Goal: Information Seeking & Learning: Understand process/instructions

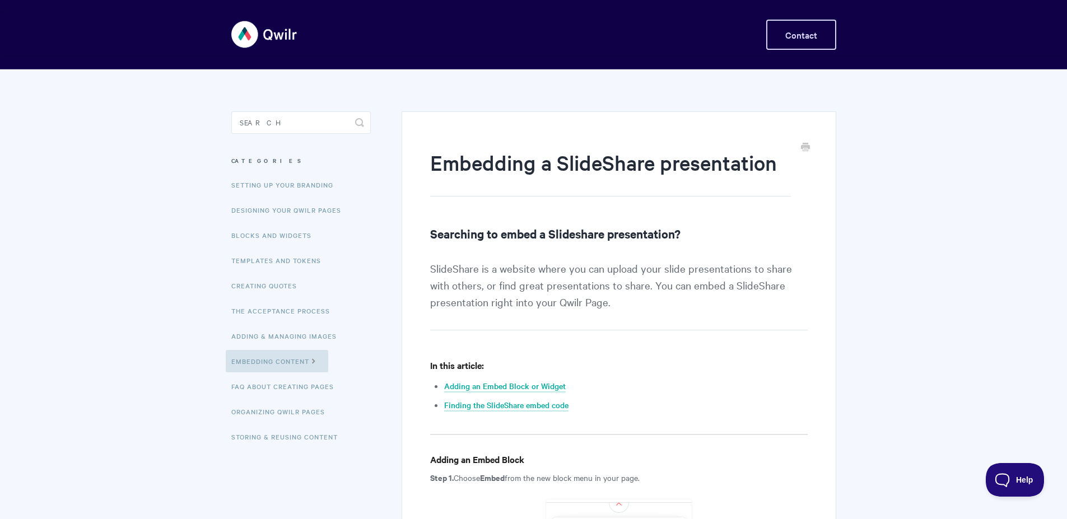
click at [819, 44] on link "Contact" at bounding box center [801, 35] width 70 height 30
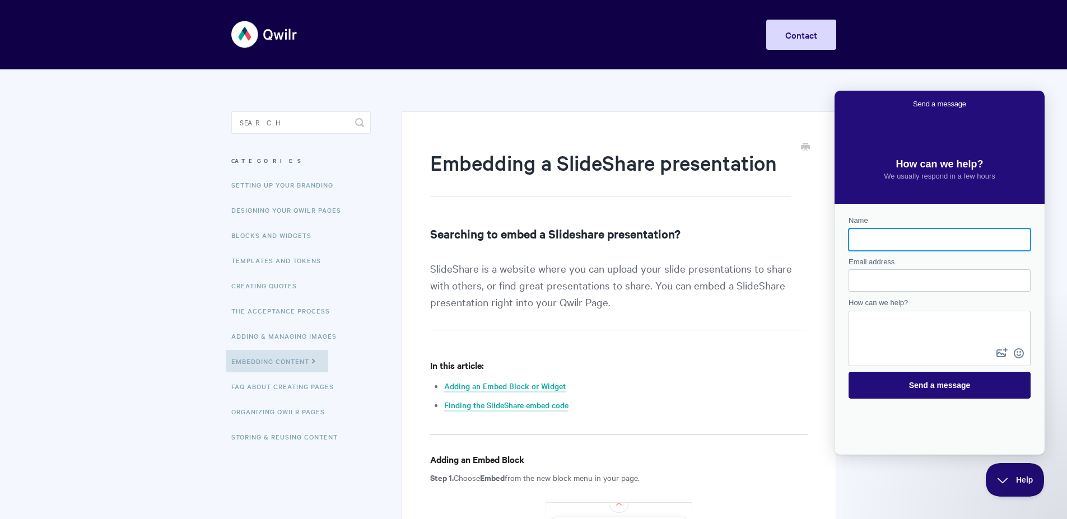
click at [777, 157] on h1 "Embedding a SlideShare presentation" at bounding box center [610, 172] width 360 height 48
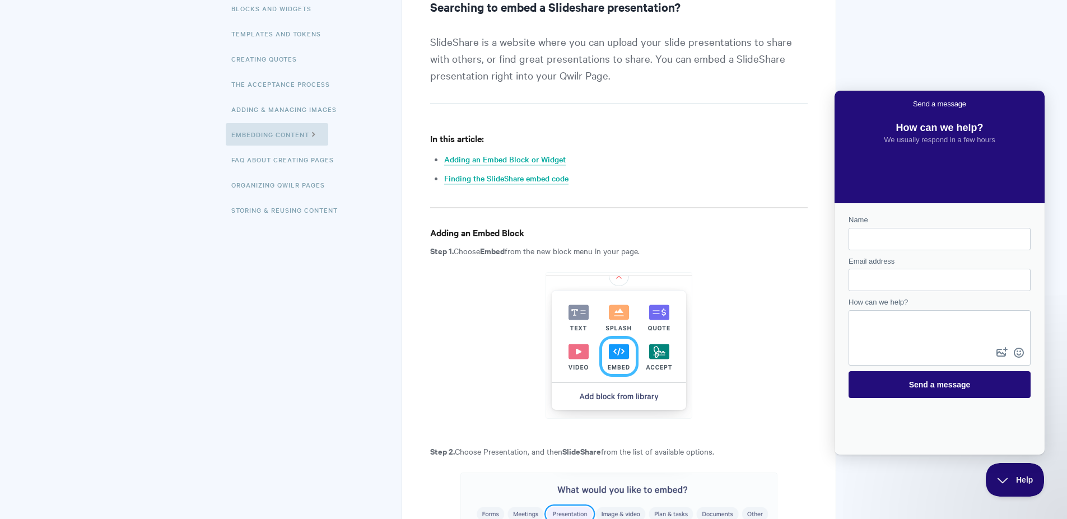
scroll to position [280, 0]
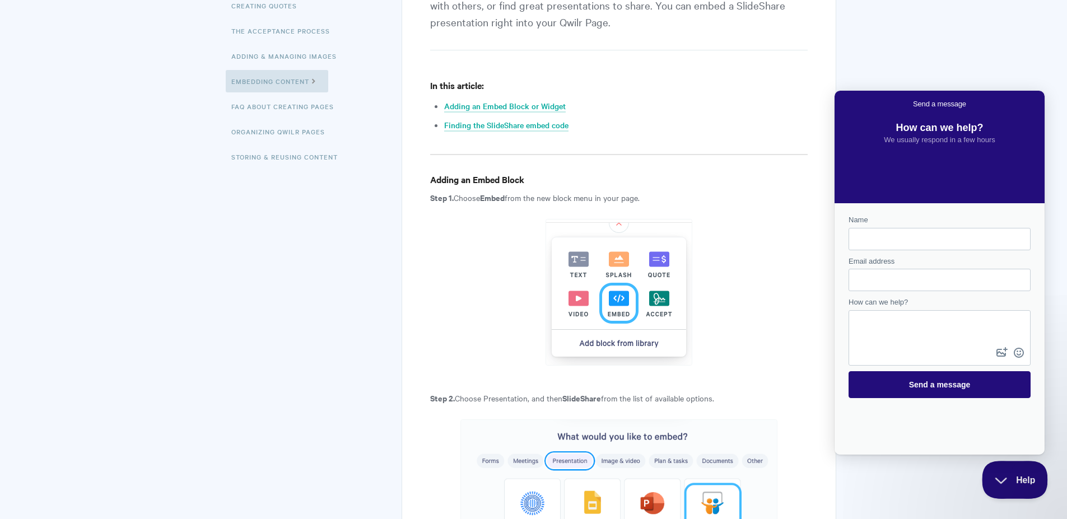
click at [1010, 468] on button "Help" at bounding box center [1011, 478] width 58 height 34
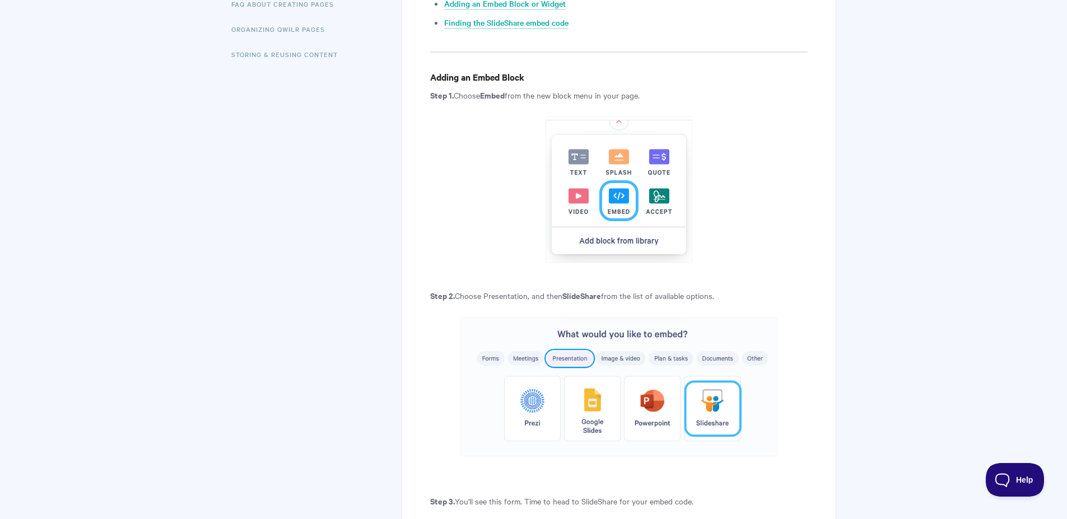
scroll to position [392, 0]
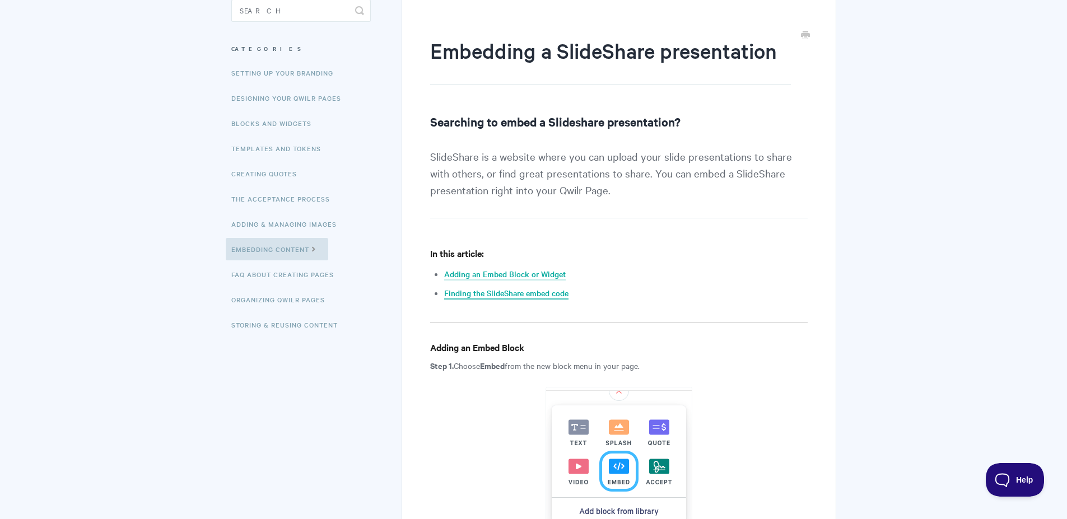
click at [552, 296] on link "Finding the SlideShare embed code" at bounding box center [506, 293] width 124 height 12
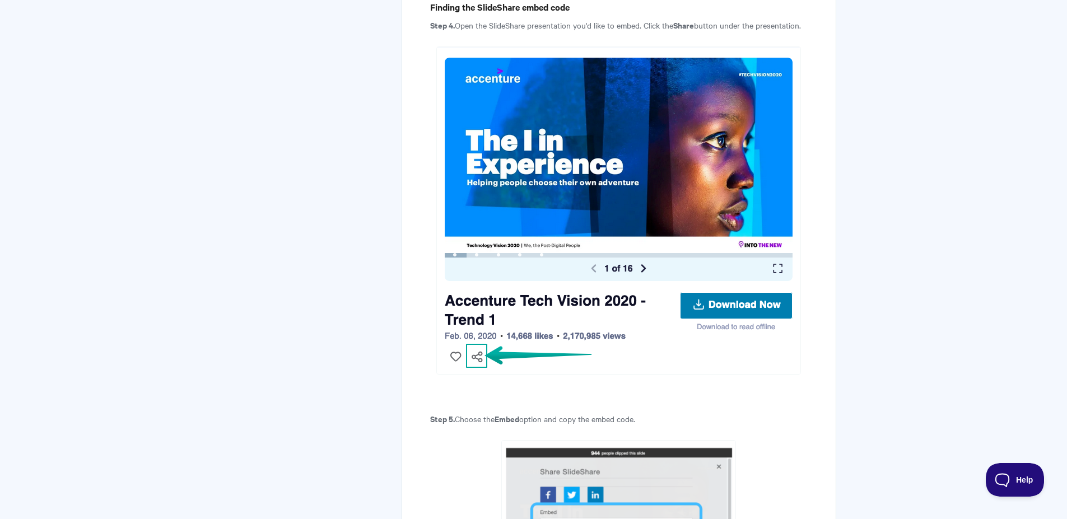
click at [743, 323] on img at bounding box center [618, 210] width 365 height 328
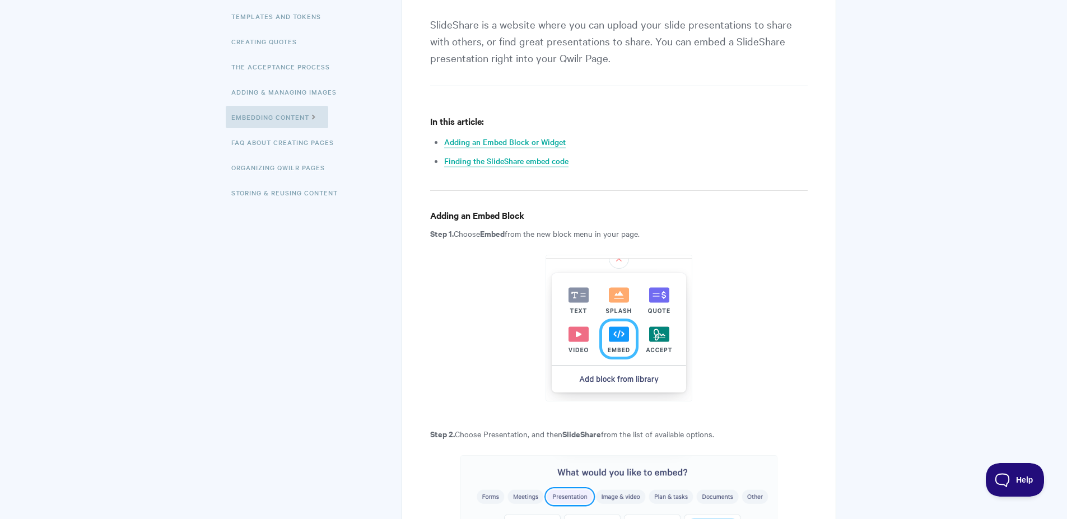
scroll to position [224, 0]
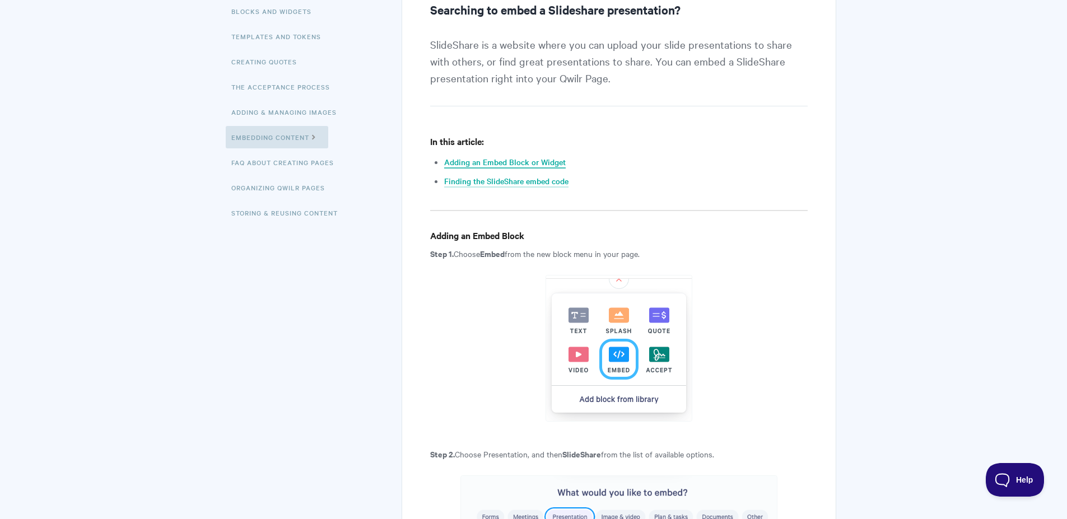
click at [553, 164] on link "Adding an Embed Block or Widget" at bounding box center [505, 162] width 122 height 12
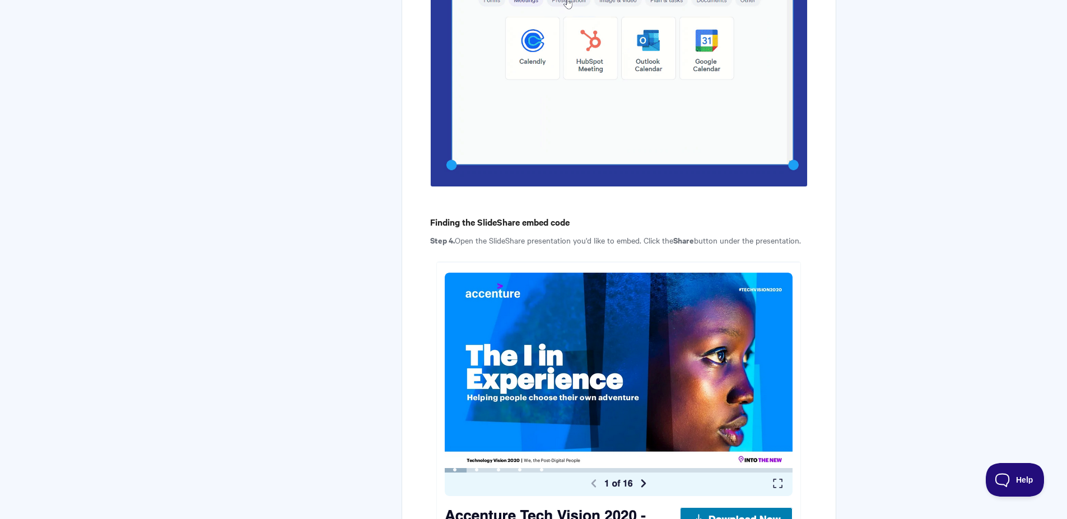
scroll to position [1580, 0]
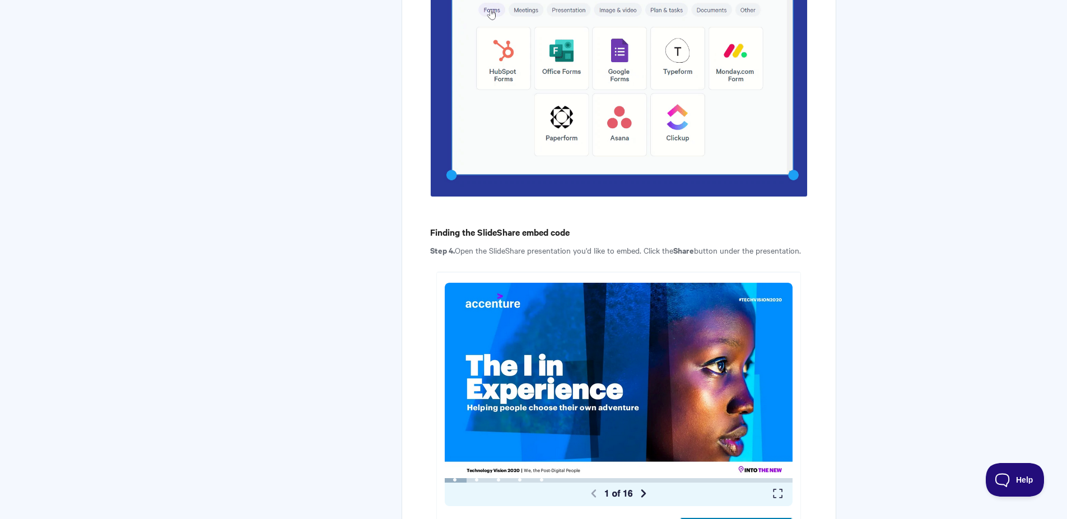
drag, startPoint x: 486, startPoint y: 361, endPoint x: 390, endPoint y: 282, distance: 124.1
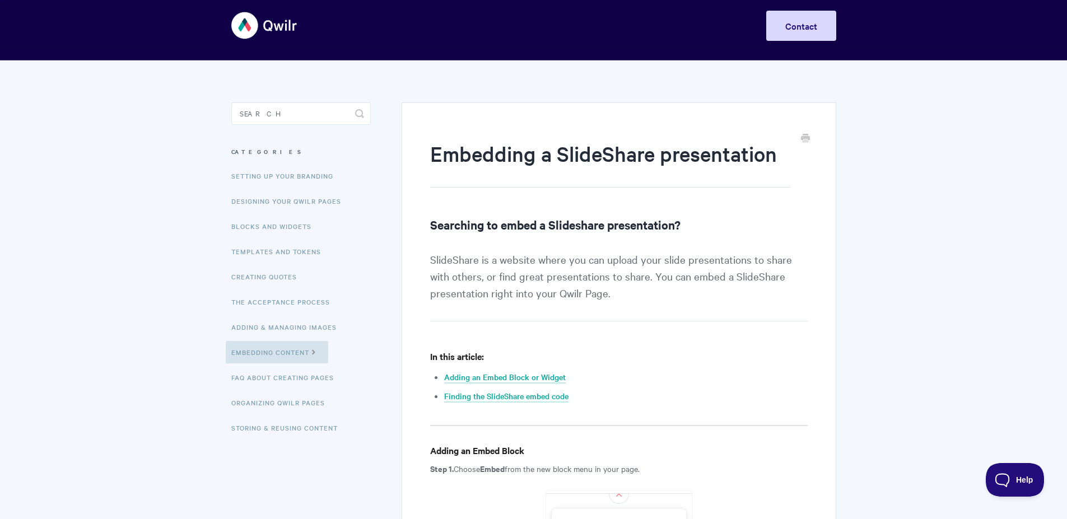
scroll to position [0, 0]
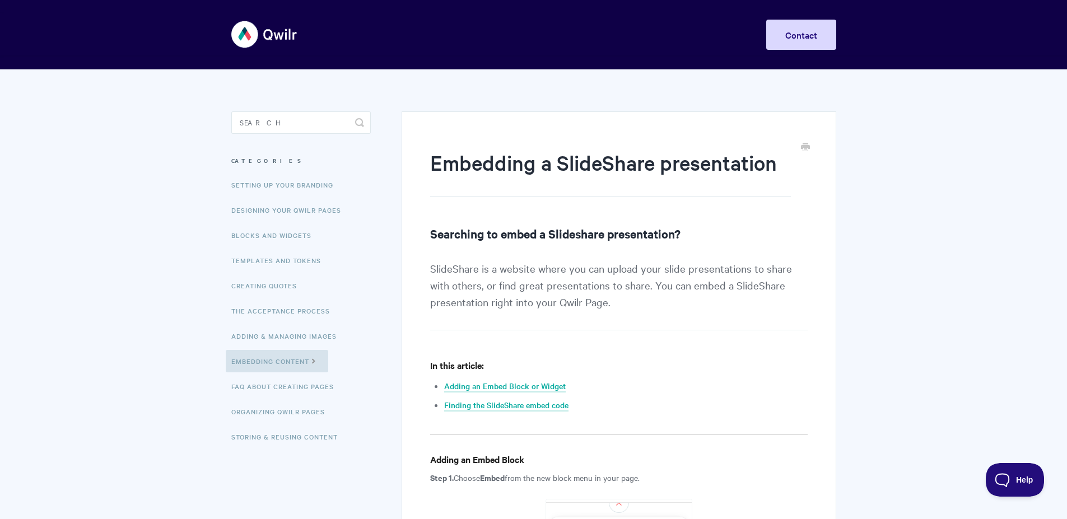
click at [272, 22] on img at bounding box center [264, 34] width 67 height 42
click at [273, 32] on img at bounding box center [264, 34] width 67 height 42
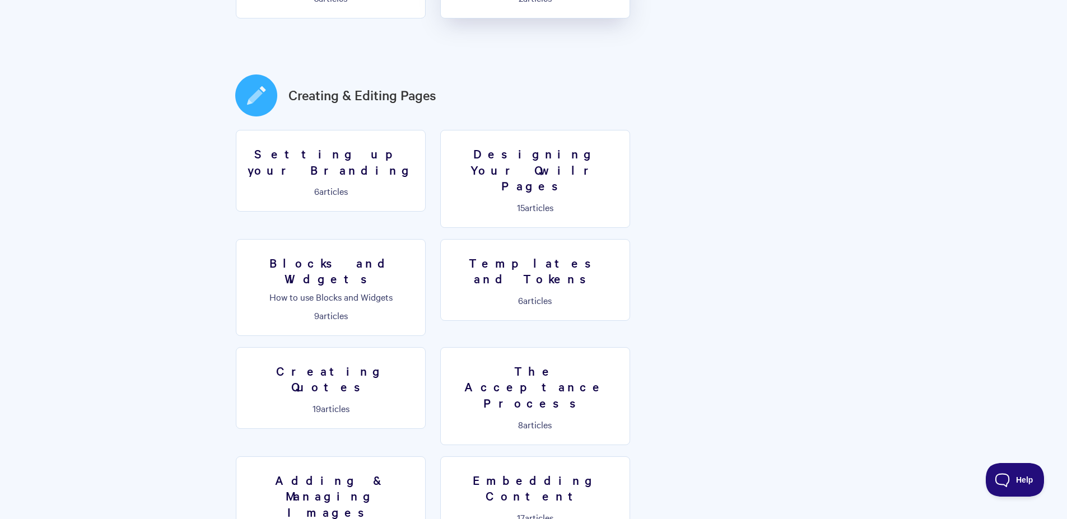
scroll to position [560, 0]
